Goal: Navigation & Orientation: Find specific page/section

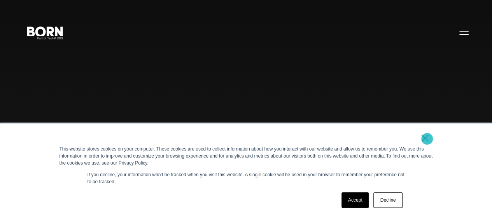
click at [427, 139] on link "×" at bounding box center [425, 137] width 9 height 7
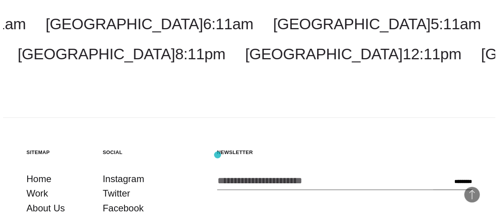
scroll to position [1560, 0]
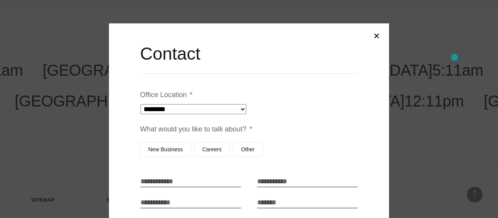
click at [455, 57] on div at bounding box center [249, 109] width 498 height 218
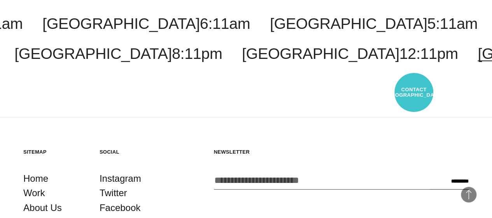
select select "*******"
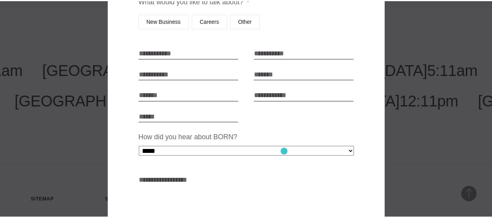
scroll to position [0, 0]
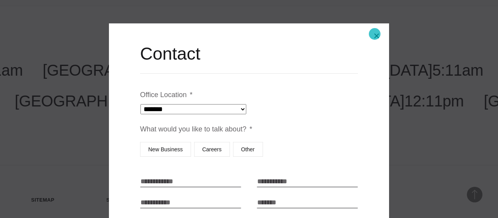
click at [375, 34] on button "Close modal" at bounding box center [376, 35] width 19 height 19
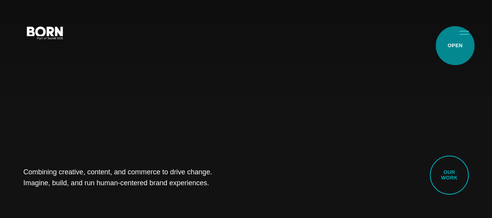
click at [455, 40] on button "Primary Menu" at bounding box center [464, 32] width 19 height 16
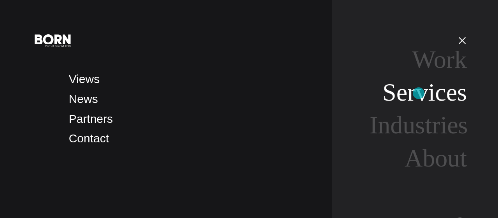
click at [419, 93] on link "Services" at bounding box center [425, 92] width 84 height 28
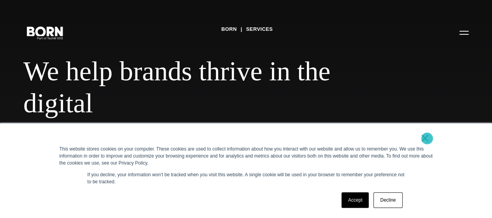
click at [427, 138] on link "×" at bounding box center [425, 137] width 9 height 7
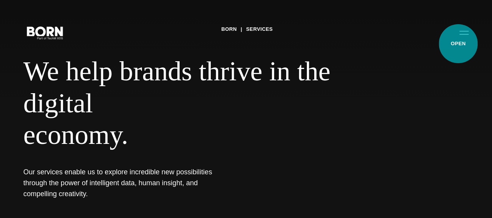
click at [459, 40] on button "Primary Menu" at bounding box center [464, 32] width 19 height 16
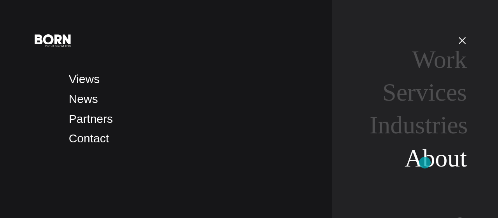
click at [425, 162] on link "About" at bounding box center [436, 158] width 62 height 28
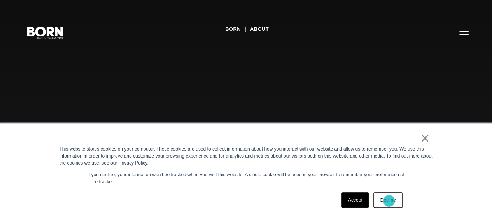
click at [389, 200] on link "Decline" at bounding box center [388, 200] width 29 height 16
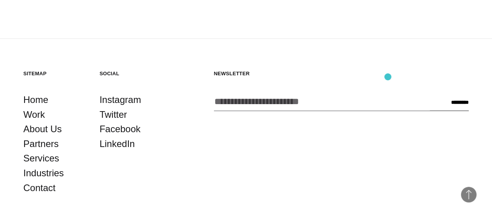
scroll to position [2213, 0]
